Goal: Information Seeking & Learning: Learn about a topic

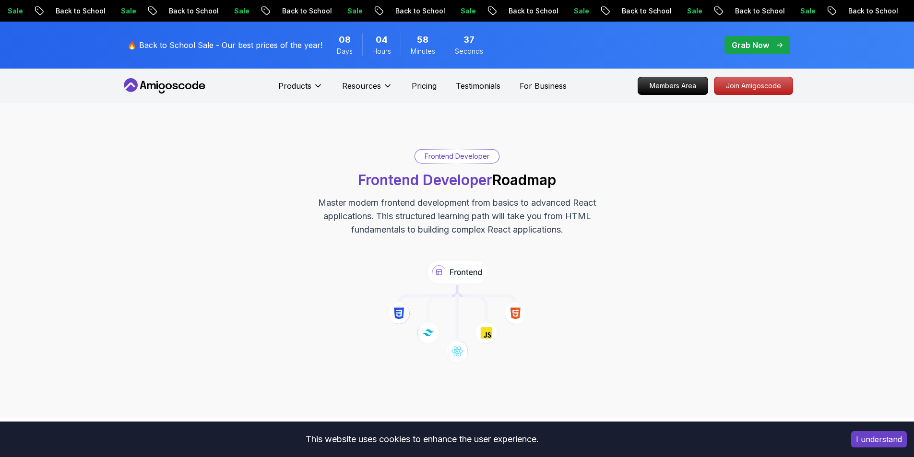
scroll to position [864, 0]
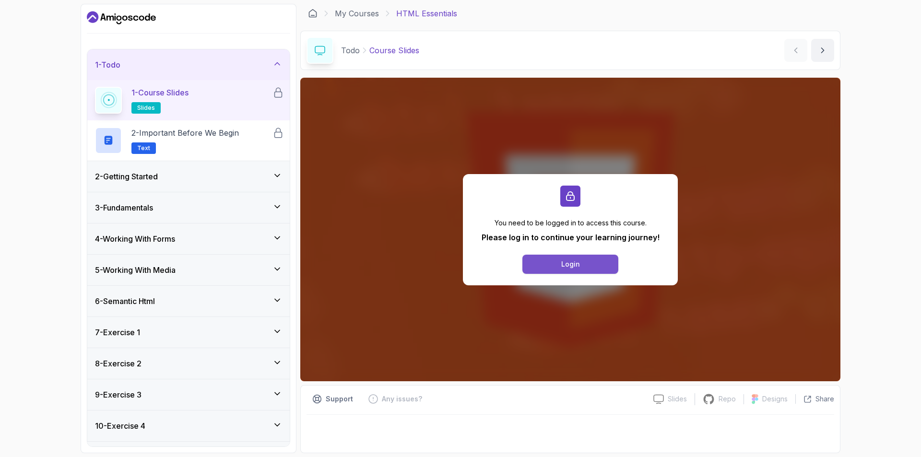
click at [566, 268] on div "Login" at bounding box center [570, 265] width 19 height 10
click at [573, 264] on div "Login" at bounding box center [570, 265] width 19 height 10
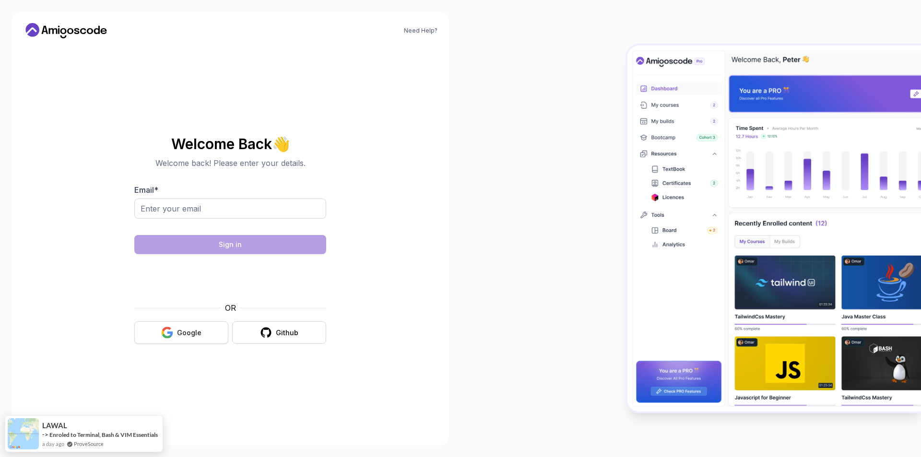
click at [163, 330] on icon "button" at bounding box center [167, 333] width 12 height 12
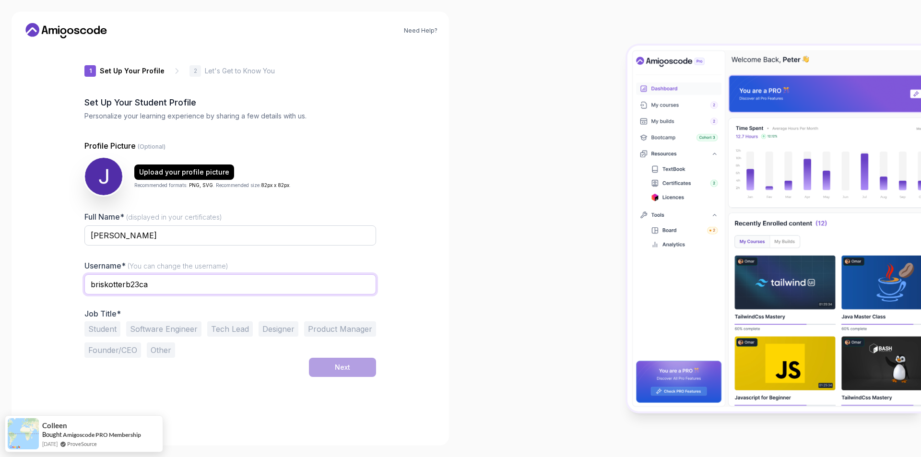
click at [155, 282] on input "briskotterb23ca" at bounding box center [230, 285] width 292 height 20
click at [170, 240] on input "[PERSON_NAME]" at bounding box center [230, 236] width 292 height 20
click at [112, 182] on img at bounding box center [103, 176] width 39 height 39
click at [272, 149] on p "Profile Picture (Optional)" at bounding box center [230, 146] width 292 height 12
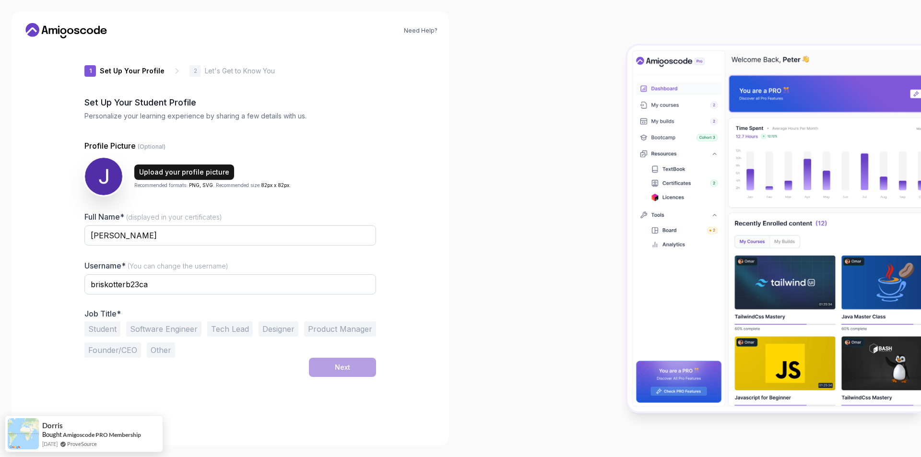
click at [177, 171] on div "Upload your profile picture" at bounding box center [184, 172] width 90 height 10
click at [168, 104] on h2 "Set Up Your Student Profile" at bounding box center [230, 102] width 292 height 13
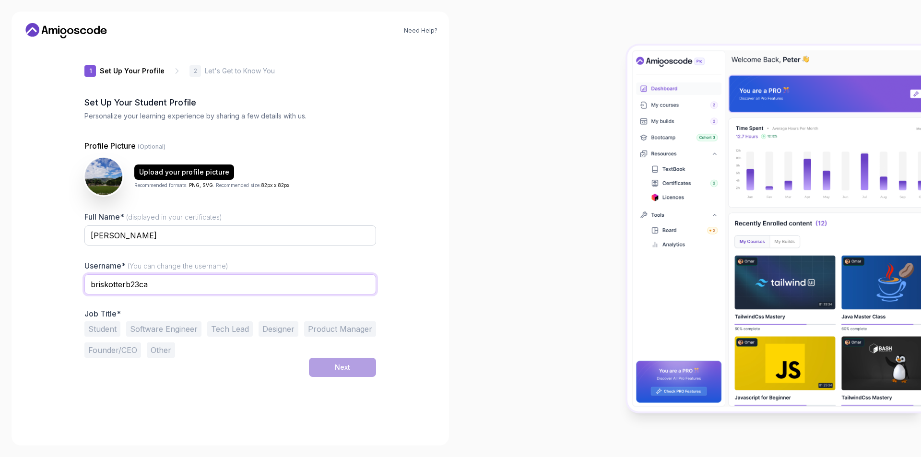
click at [168, 291] on input "briskotterb23ca" at bounding box center [230, 285] width 292 height 20
type input "briskotterb23cahggb"
click at [114, 331] on button "Student" at bounding box center [102, 329] width 36 height 15
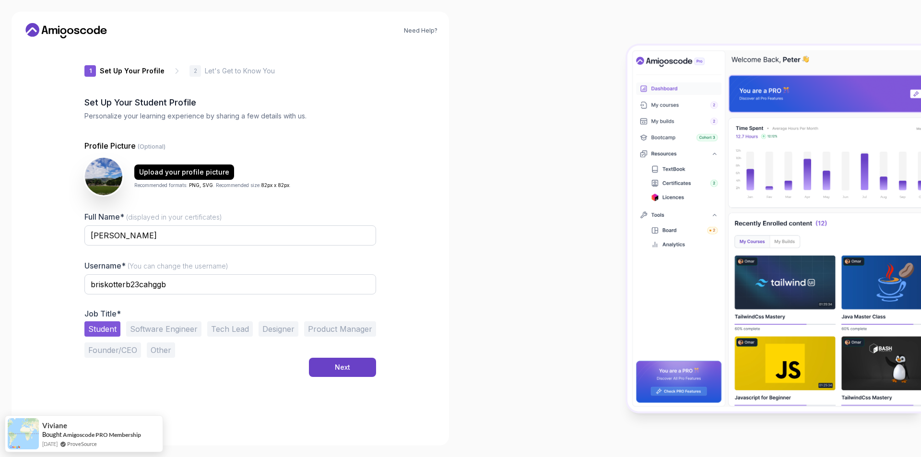
click at [158, 334] on button "Software Engineer" at bounding box center [163, 329] width 75 height 15
drag, startPoint x: 213, startPoint y: 329, endPoint x: 213, endPoint y: 335, distance: 6.3
click at [214, 330] on button "Tech Lead" at bounding box center [230, 329] width 46 height 15
click at [172, 350] on button "Other" at bounding box center [161, 350] width 28 height 15
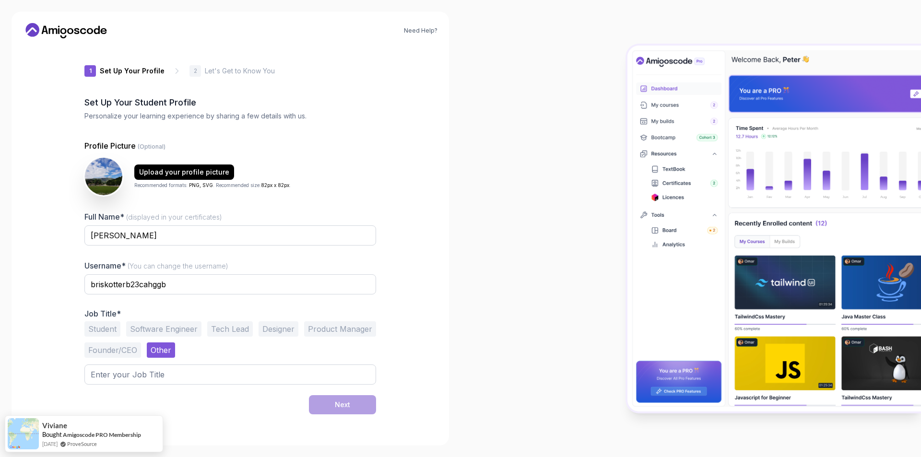
click at [111, 331] on button "Student" at bounding box center [102, 329] width 36 height 15
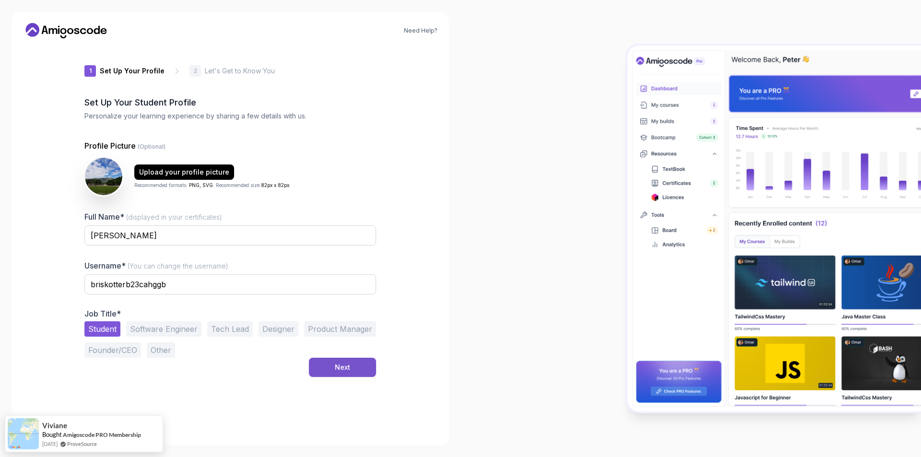
click at [340, 371] on div "Next" at bounding box center [342, 368] width 15 height 10
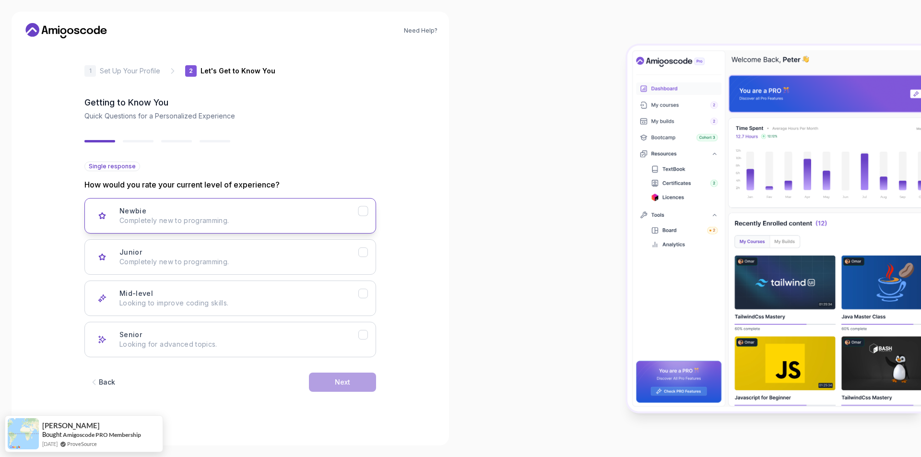
click at [356, 214] on div "Newbie Completely new to programming." at bounding box center [238, 215] width 239 height 19
click at [344, 381] on div "Next" at bounding box center [342, 383] width 15 height 10
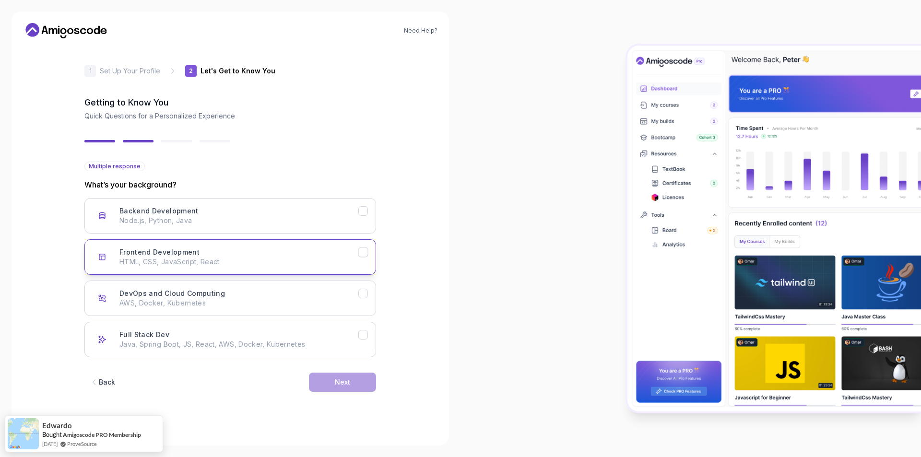
click at [362, 258] on button "Frontend Development HTML, CSS, JavaScript, React" at bounding box center [230, 257] width 292 height 36
click at [354, 389] on button "Next" at bounding box center [342, 382] width 67 height 19
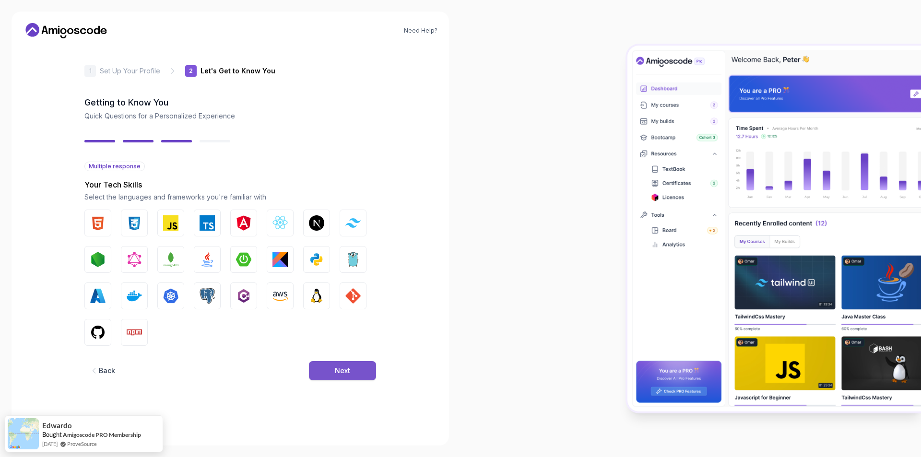
click at [352, 372] on button "Next" at bounding box center [342, 370] width 67 height 19
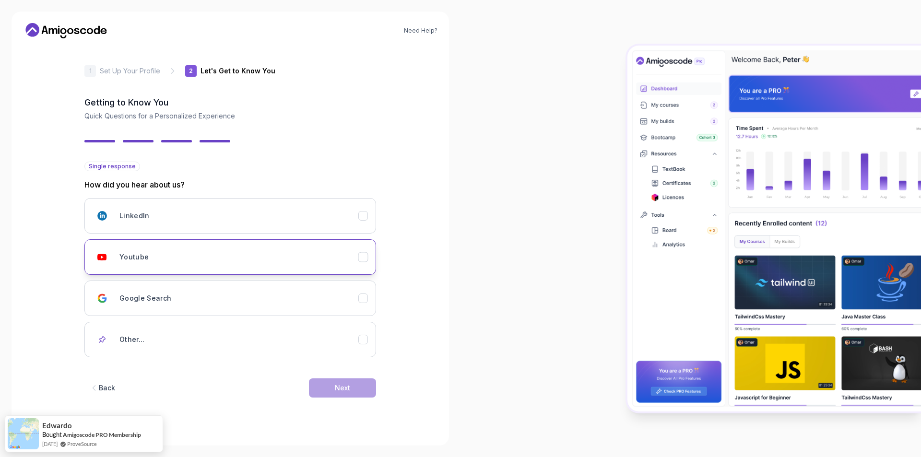
click at [366, 265] on button "Youtube" at bounding box center [230, 257] width 292 height 36
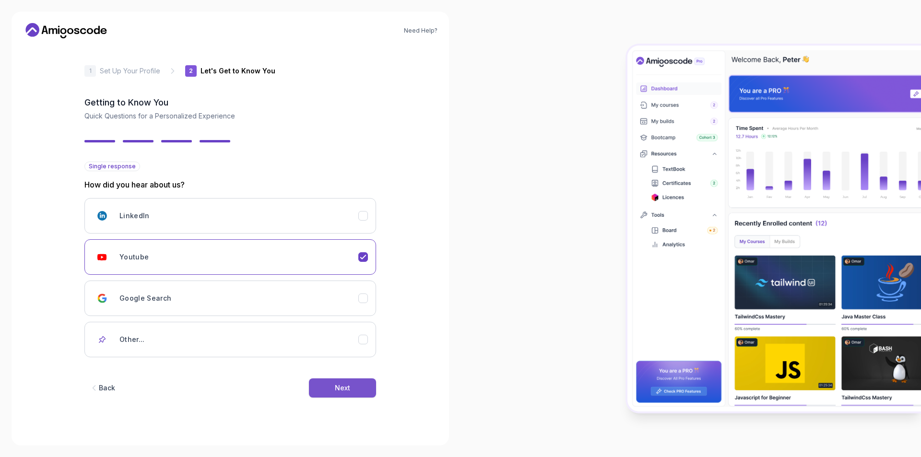
click at [333, 391] on button "Next" at bounding box center [342, 388] width 67 height 19
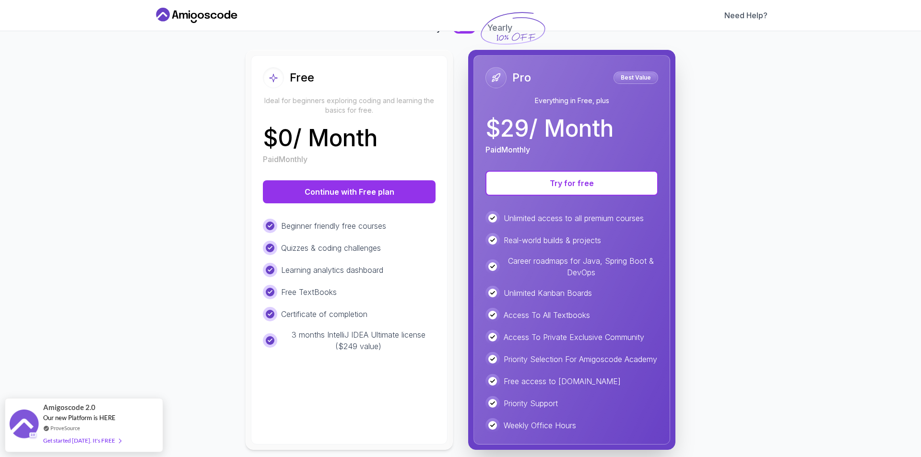
scroll to position [96, 0]
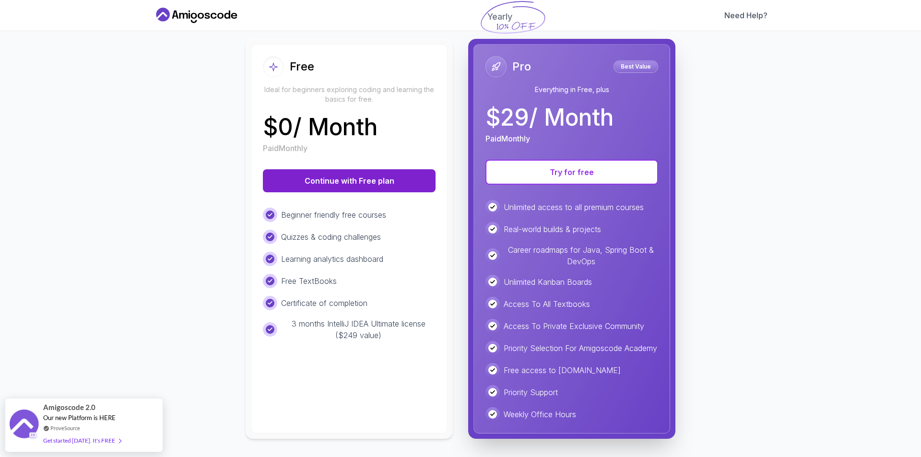
click at [340, 189] on button "Continue with Free plan" at bounding box center [349, 180] width 173 height 23
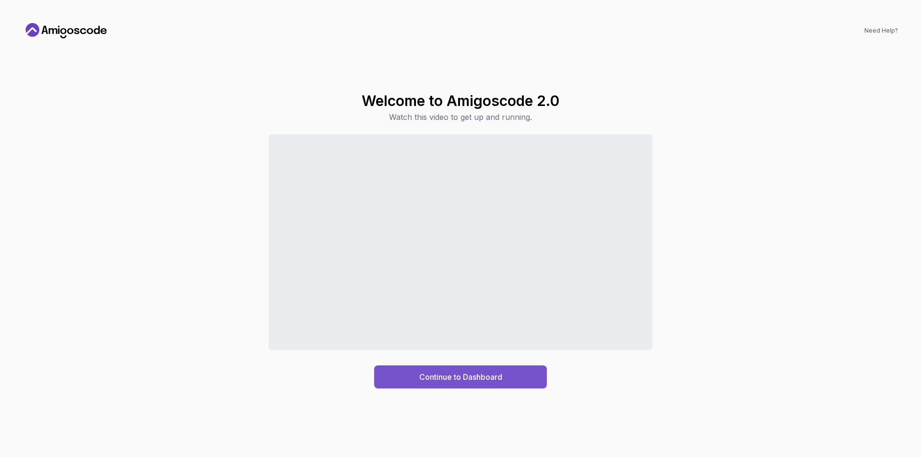
click at [470, 381] on div "Continue to Dashboard" at bounding box center [460, 377] width 83 height 12
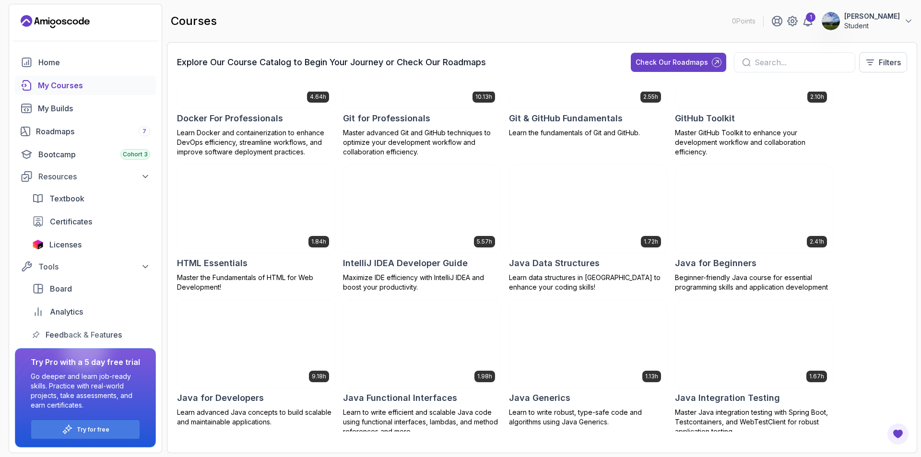
scroll to position [384, 0]
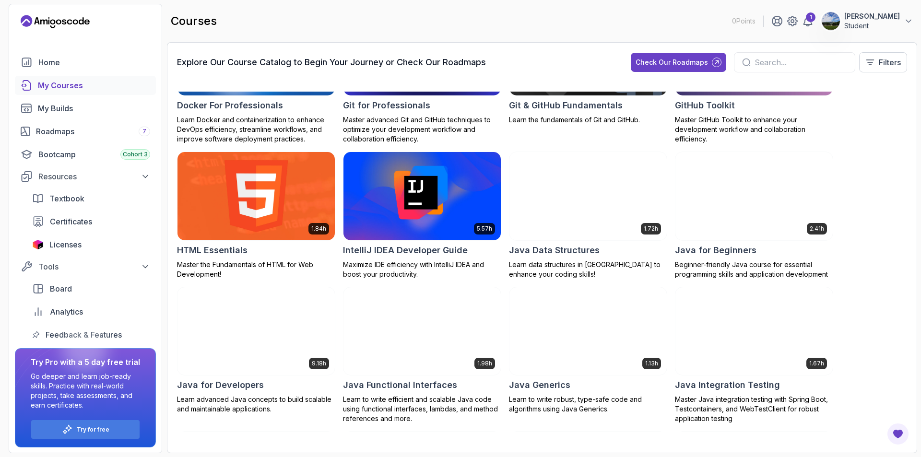
drag, startPoint x: 257, startPoint y: 222, endPoint x: 251, endPoint y: 218, distance: 7.3
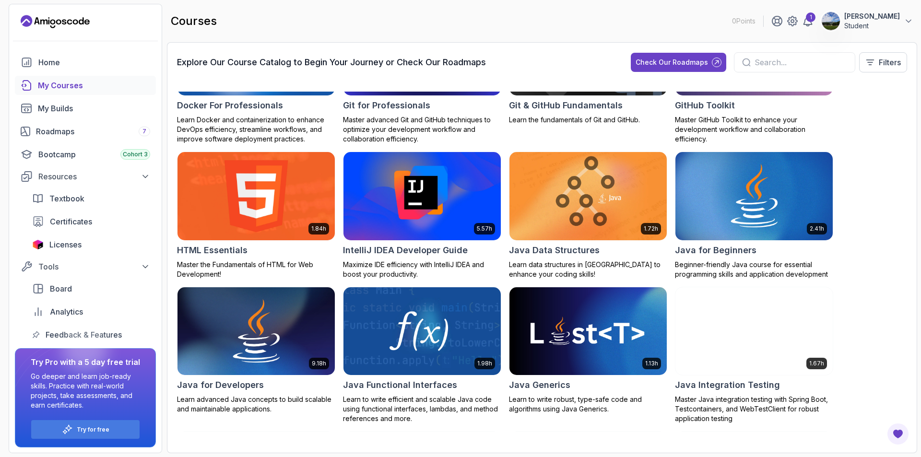
click at [257, 222] on img at bounding box center [256, 196] width 165 height 93
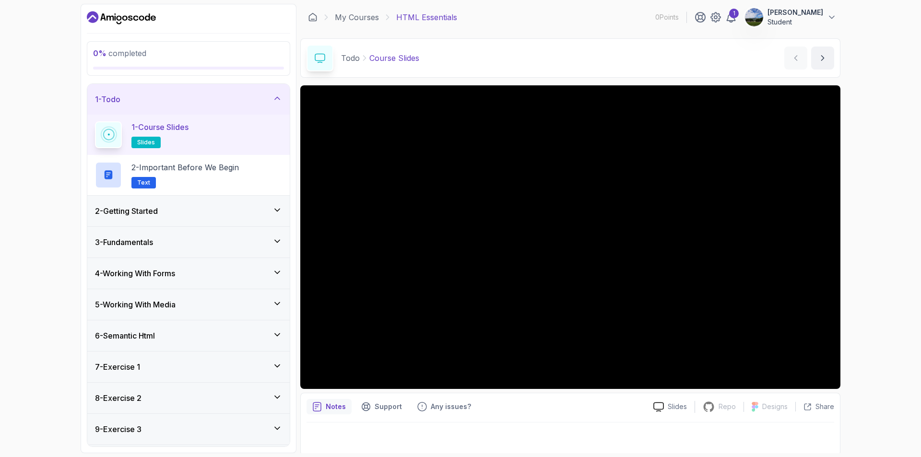
scroll to position [2, 0]
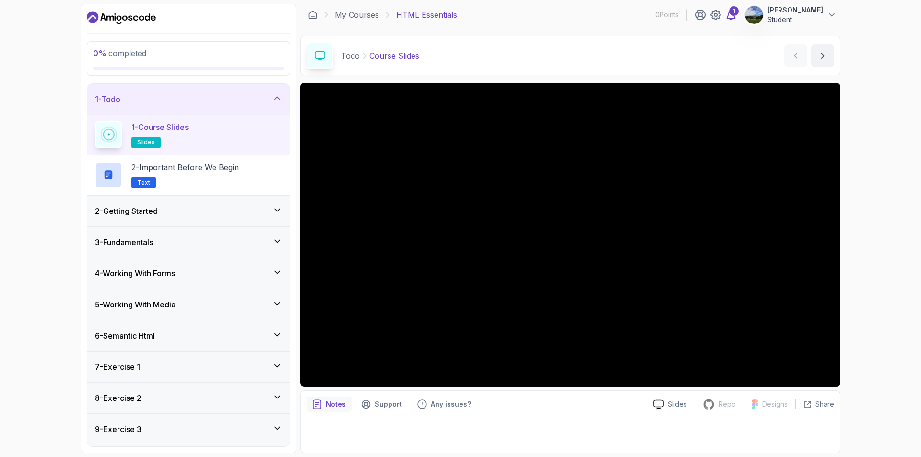
click at [737, 17] on icon at bounding box center [732, 15] width 12 height 12
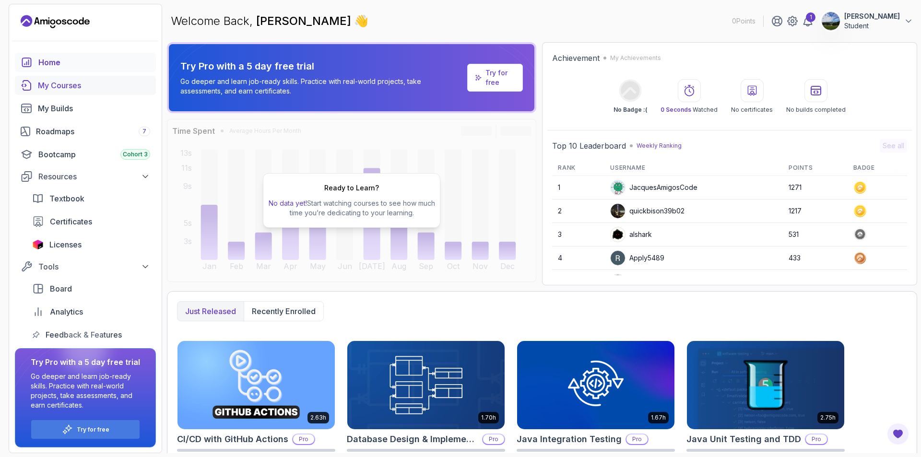
click at [72, 87] on div "My Courses" at bounding box center [94, 86] width 112 height 12
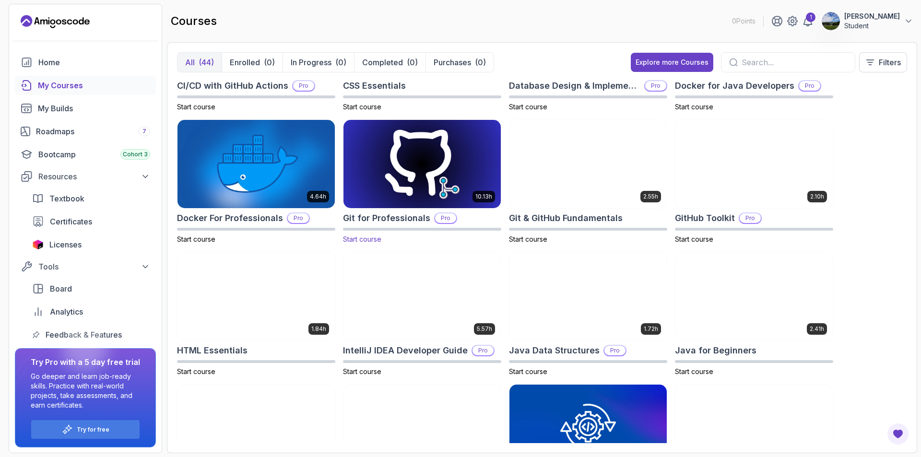
scroll to position [240, 0]
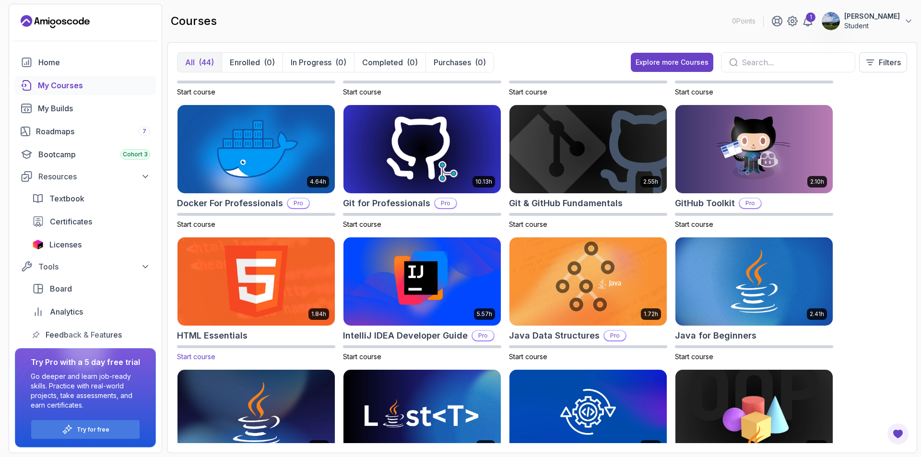
click at [272, 296] on img at bounding box center [256, 281] width 165 height 93
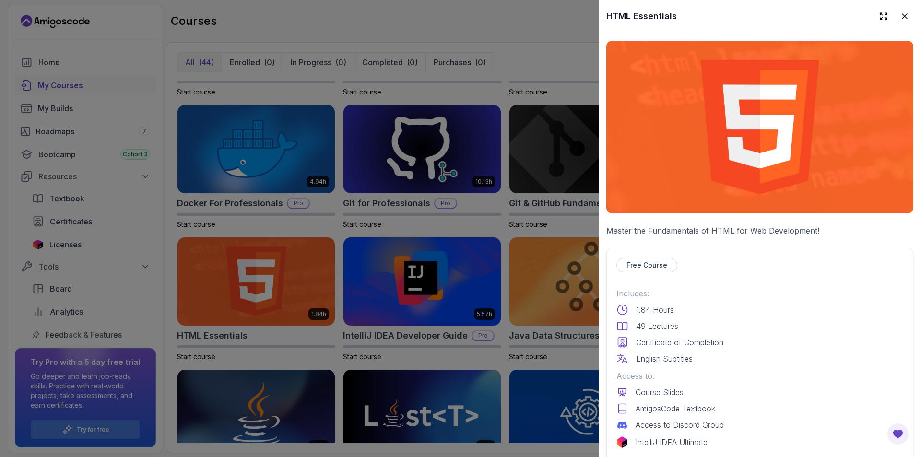
click at [641, 261] on p "Free Course" at bounding box center [647, 266] width 41 height 10
click at [665, 261] on p "Free Course" at bounding box center [647, 266] width 41 height 10
click at [734, 89] on img at bounding box center [760, 127] width 307 height 173
drag, startPoint x: 179, startPoint y: 347, endPoint x: 823, endPoint y: 7, distance: 728.4
click at [180, 346] on div at bounding box center [460, 228] width 921 height 457
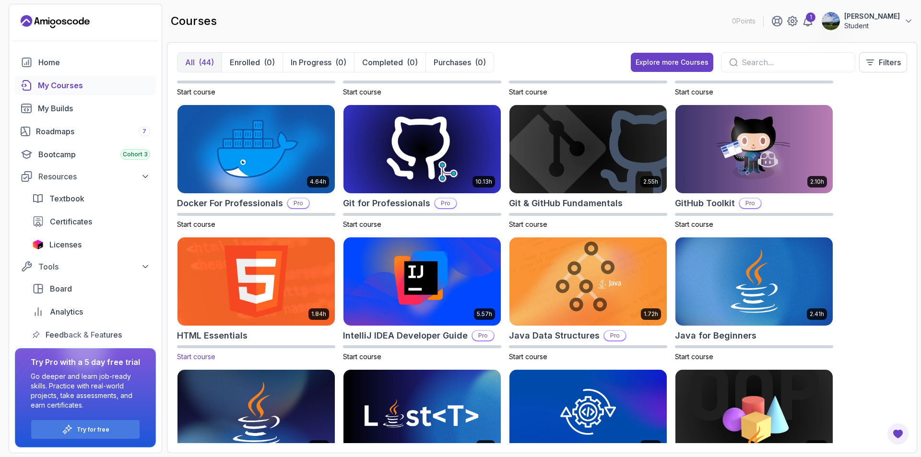
click at [307, 267] on img at bounding box center [256, 281] width 165 height 93
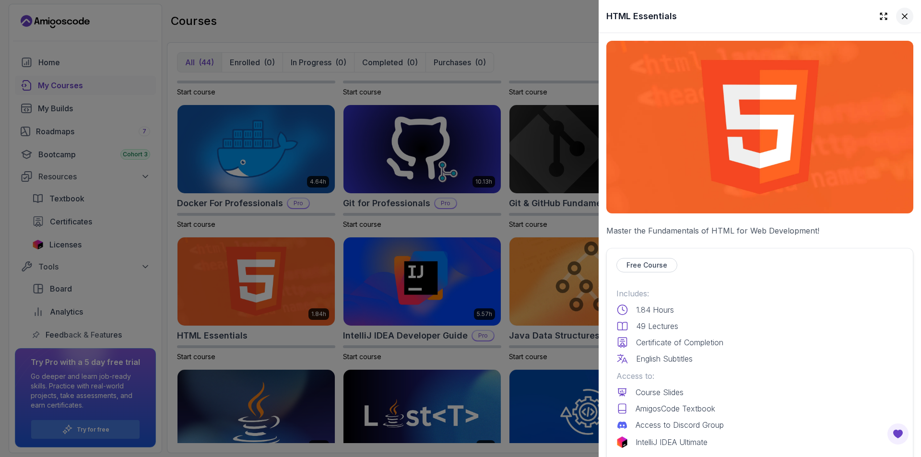
click at [900, 16] on icon at bounding box center [905, 17] width 10 height 10
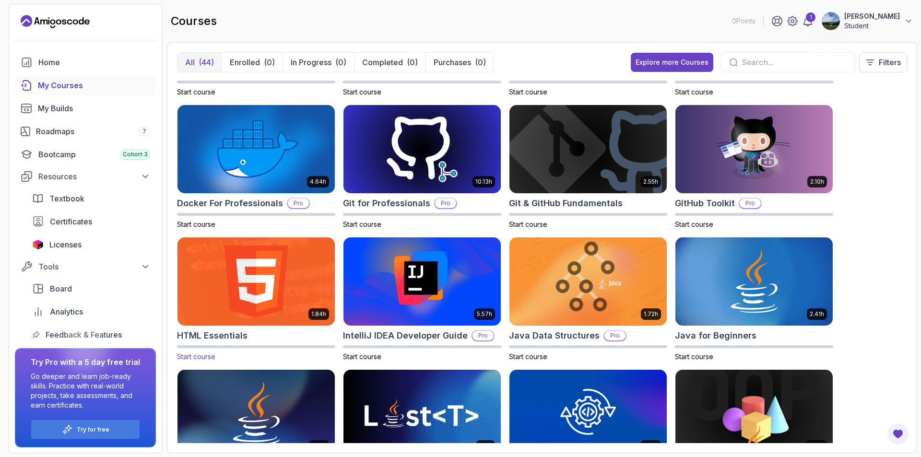
click at [227, 334] on h2 "HTML Essentials" at bounding box center [212, 335] width 71 height 13
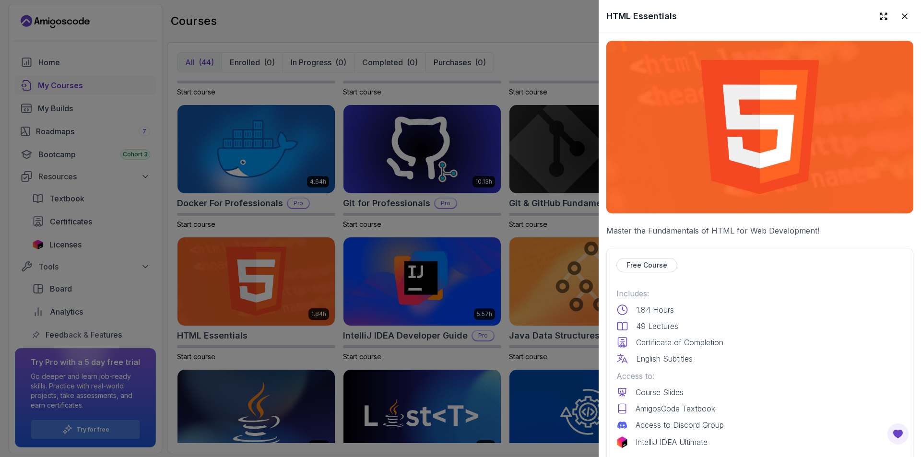
click at [653, 261] on p "Free Course" at bounding box center [647, 266] width 41 height 10
drag, startPoint x: 652, startPoint y: 260, endPoint x: 697, endPoint y: 223, distance: 57.6
click at [655, 261] on p "Free Course" at bounding box center [647, 266] width 41 height 10
drag, startPoint x: 689, startPoint y: 229, endPoint x: 721, endPoint y: 224, distance: 32.7
click at [689, 230] on p "Master the Fundamentals of HTML for Web Development!" at bounding box center [760, 231] width 307 height 12
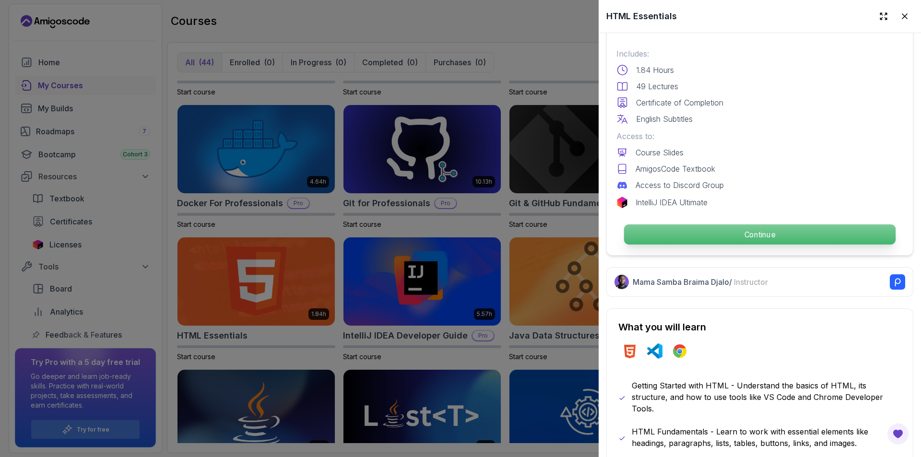
drag, startPoint x: 725, startPoint y: 234, endPoint x: 725, endPoint y: 227, distance: 6.7
click at [725, 233] on p "Continue" at bounding box center [760, 235] width 272 height 20
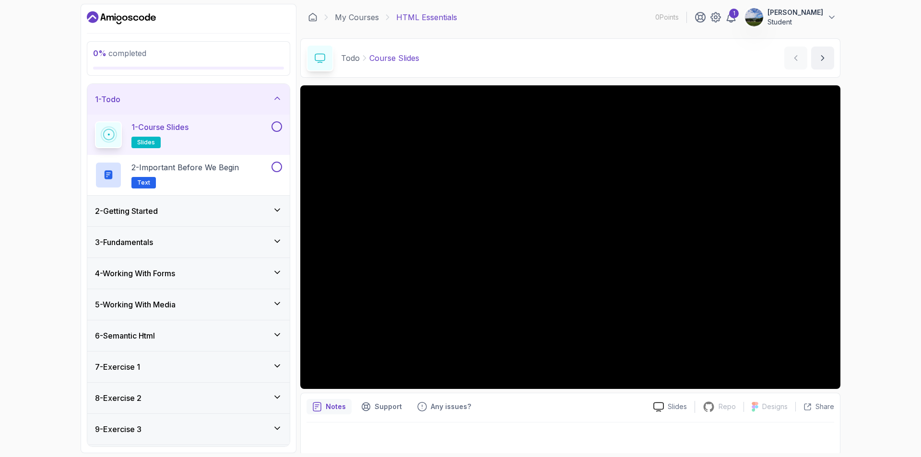
scroll to position [2, 0]
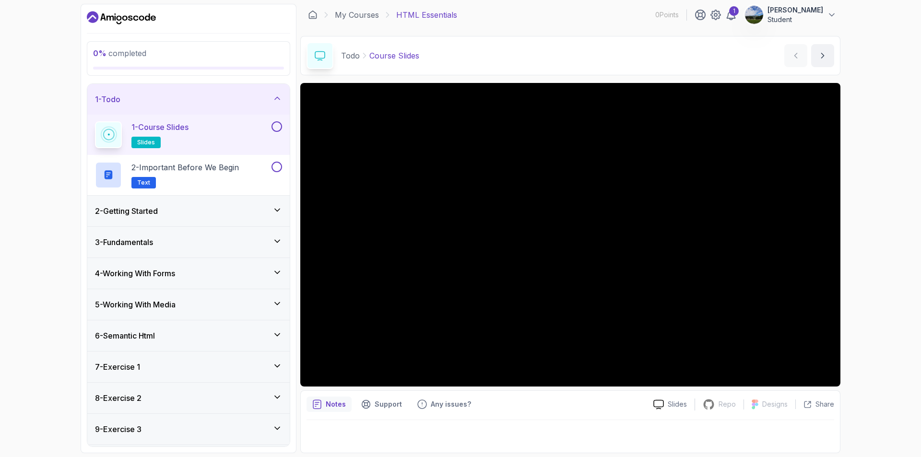
click at [325, 400] on div "Notes" at bounding box center [329, 404] width 45 height 15
drag, startPoint x: 921, startPoint y: 142, endPoint x: 921, endPoint y: 214, distance: 72.5
click at [921, 214] on div "0 % completed 1 - Todo 1 - Course Slides slides 2 - Important Before We Begin T…" at bounding box center [460, 228] width 921 height 457
click at [341, 430] on div at bounding box center [571, 433] width 528 height 27
click at [340, 430] on div at bounding box center [571, 433] width 528 height 27
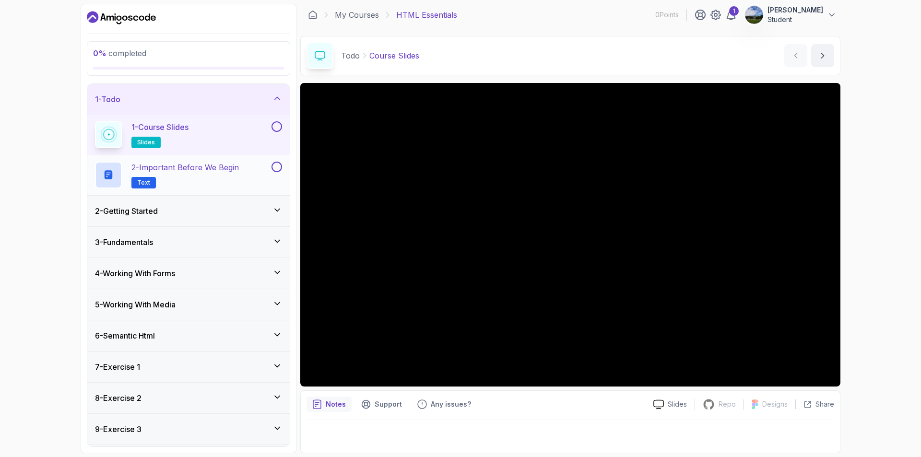
click at [204, 182] on h2 "2 - Important Before We Begin Text" at bounding box center [185, 175] width 108 height 27
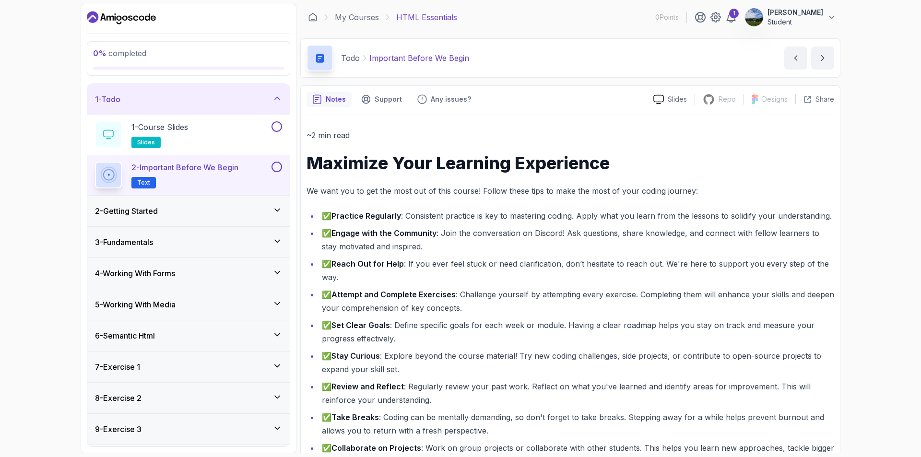
click at [221, 206] on div "2 - Getting Started" at bounding box center [188, 211] width 187 height 12
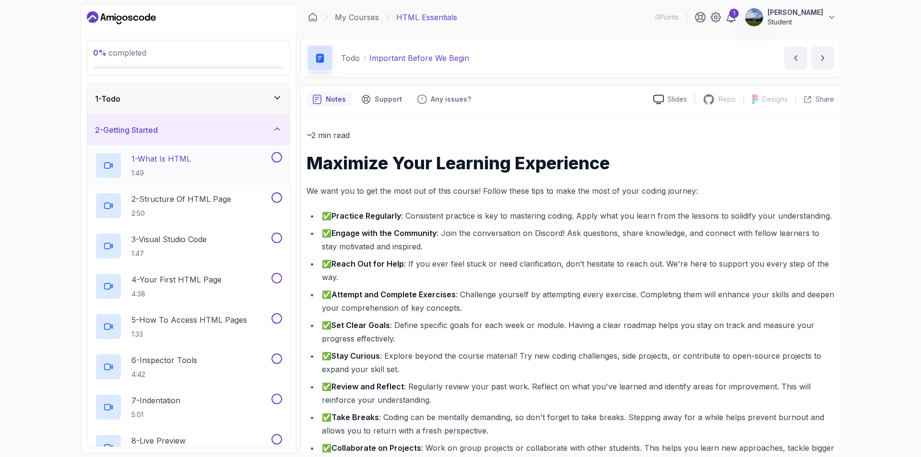
click at [279, 158] on button at bounding box center [277, 157] width 11 height 11
click at [165, 163] on p "1 - What Is HTML" at bounding box center [161, 159] width 60 height 12
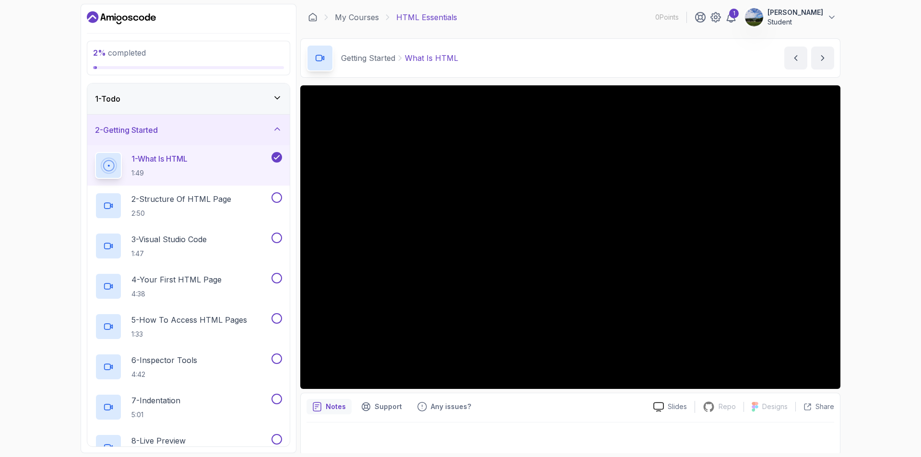
click at [339, 411] on p "Notes" at bounding box center [336, 407] width 20 height 10
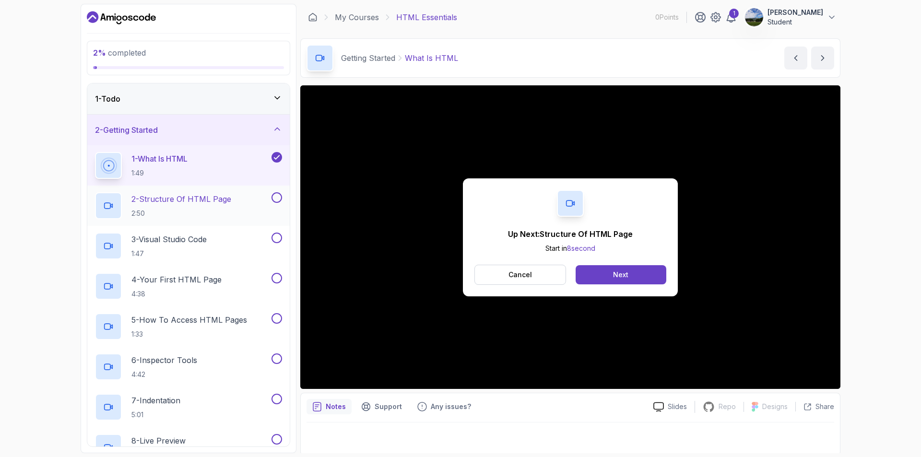
click at [108, 208] on icon at bounding box center [109, 206] width 10 height 10
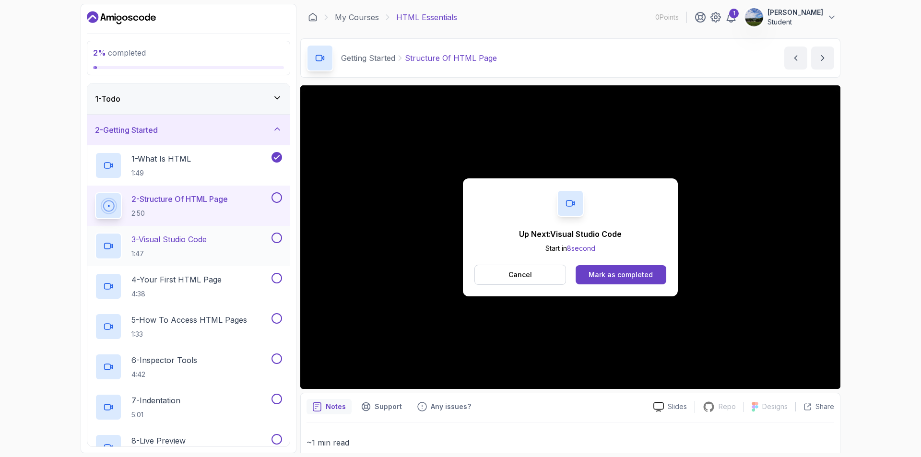
click at [110, 242] on icon at bounding box center [109, 246] width 10 height 10
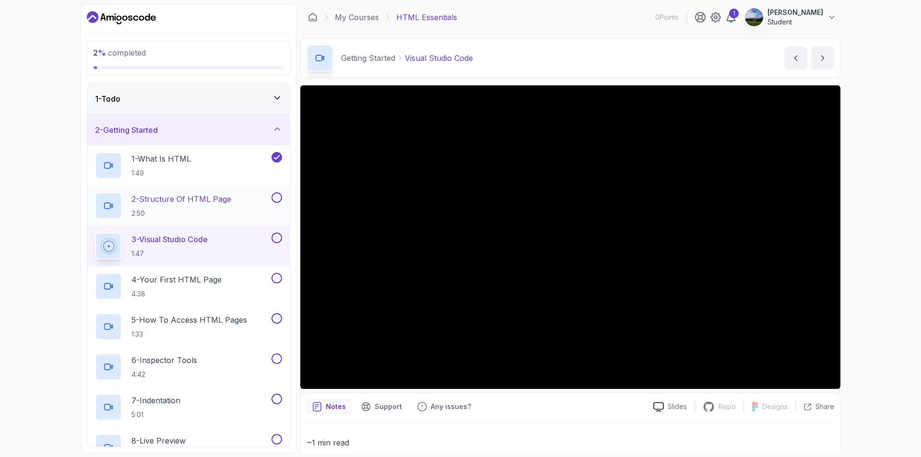
click at [285, 202] on div "2 - Structure Of HTML Page 2:50" at bounding box center [188, 206] width 203 height 40
click at [276, 199] on button at bounding box center [277, 197] width 11 height 11
click at [156, 213] on p "2:50" at bounding box center [181, 214] width 100 height 10
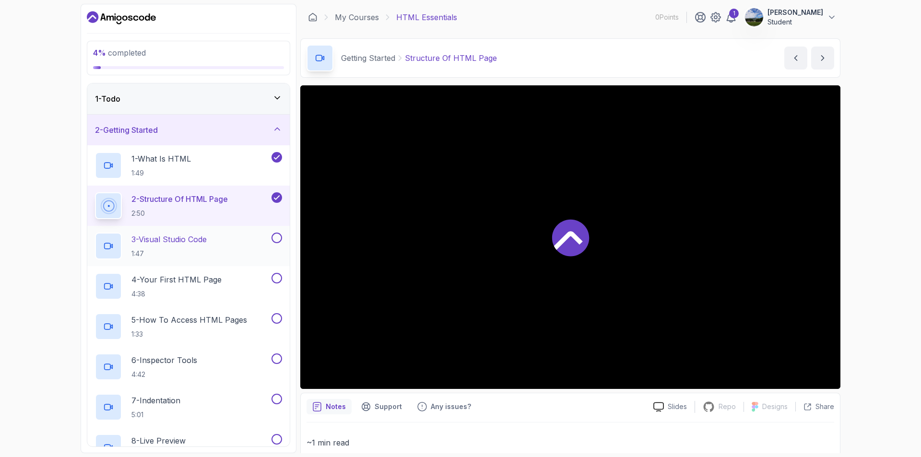
click at [178, 254] on p "1:47" at bounding box center [168, 254] width 75 height 10
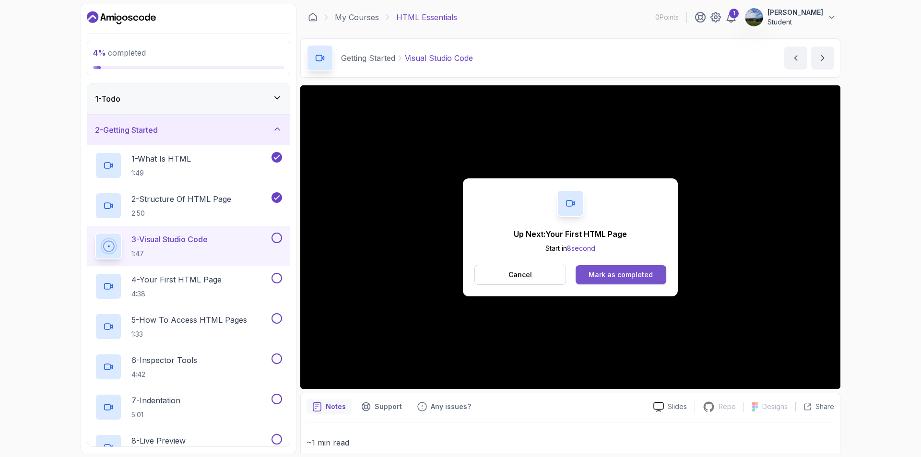
click at [623, 273] on div "Mark as completed" at bounding box center [621, 275] width 64 height 10
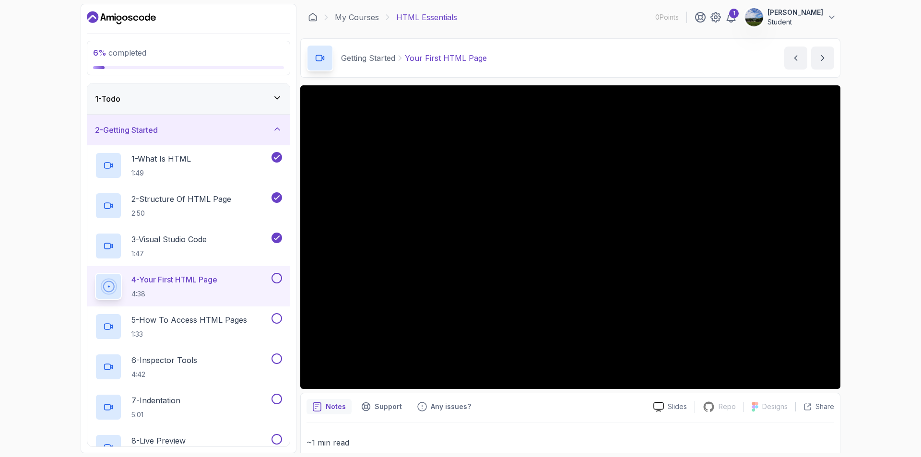
click at [359, 457] on section "6 % completed 1 - Todo 2 - Getting Started 1 - What Is HTML 1:49 2 - Structure …" at bounding box center [461, 228] width 768 height 457
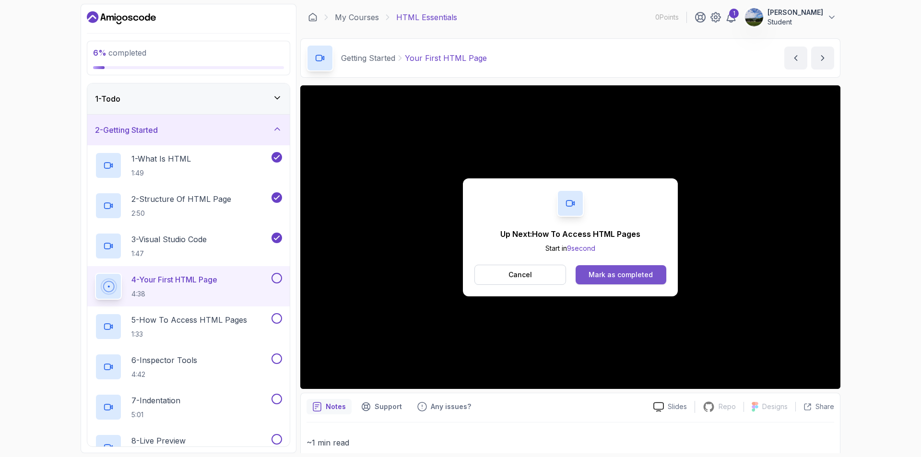
click at [604, 279] on div "Mark as completed" at bounding box center [621, 275] width 64 height 10
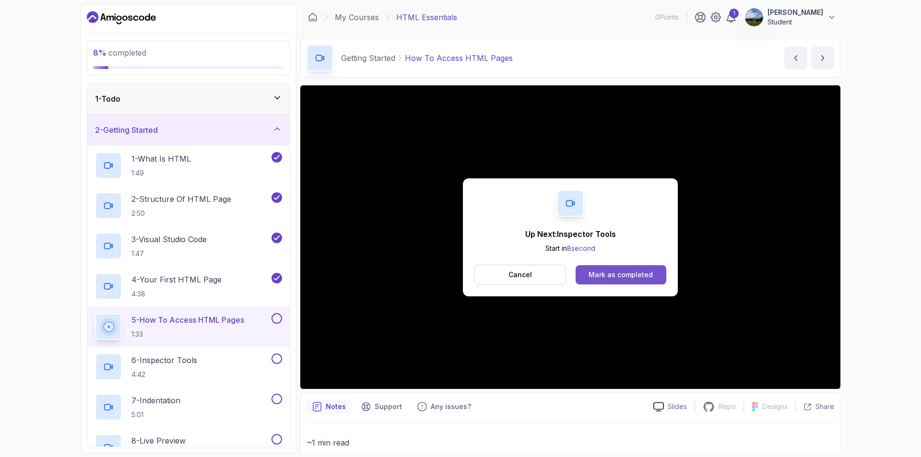
click at [593, 272] on div "Mark as completed" at bounding box center [621, 275] width 64 height 10
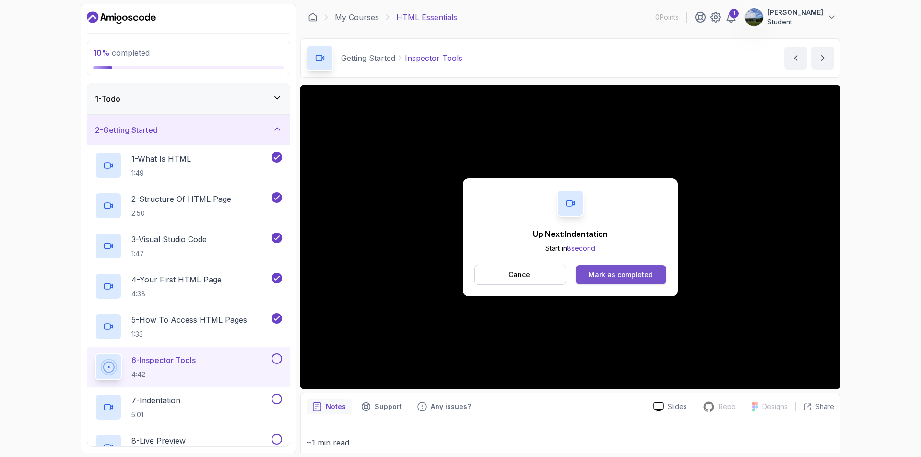
click at [596, 273] on div "Mark as completed" at bounding box center [621, 275] width 64 height 10
